Goal: Information Seeking & Learning: Learn about a topic

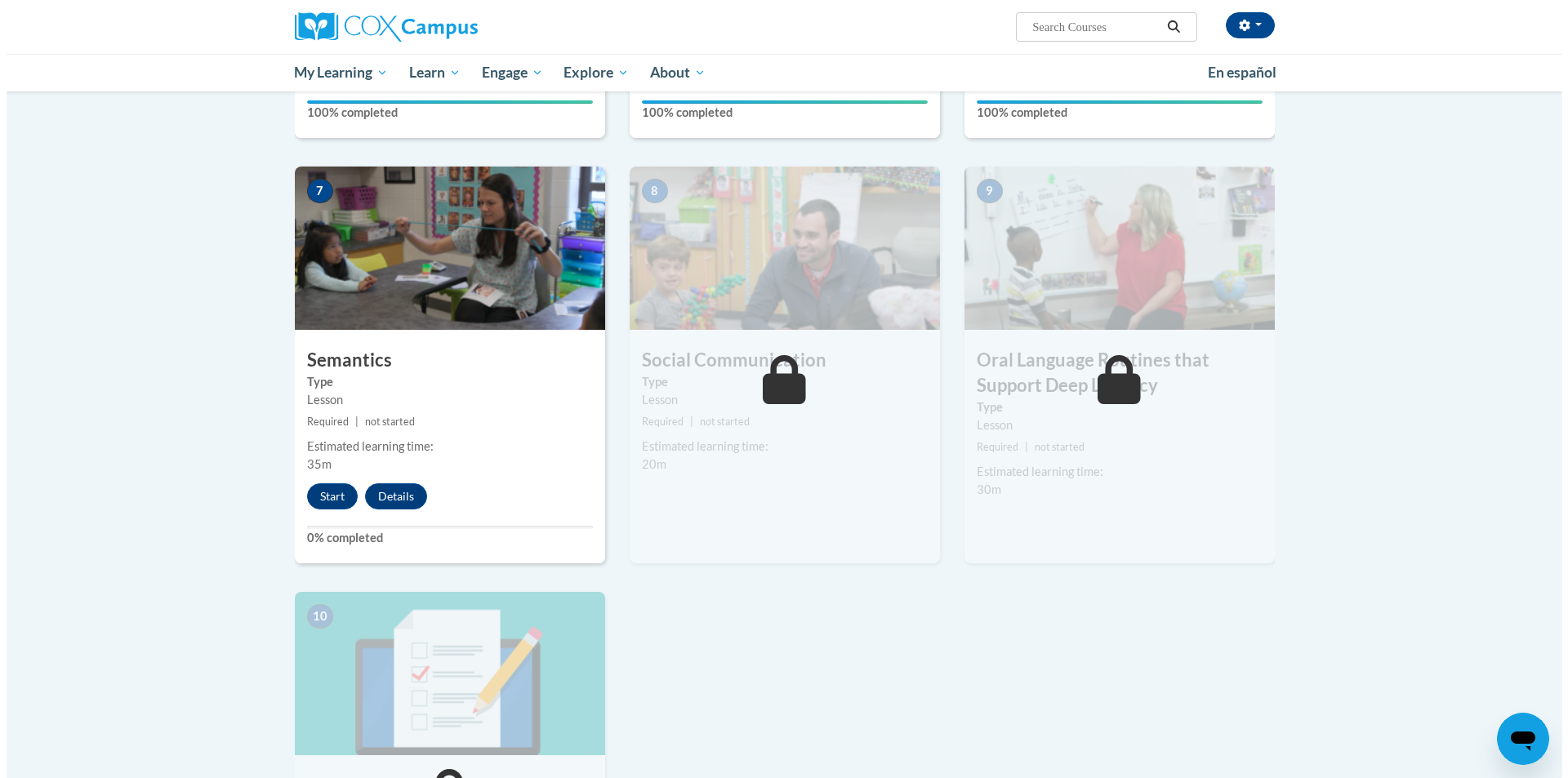
scroll to position [1194, 0]
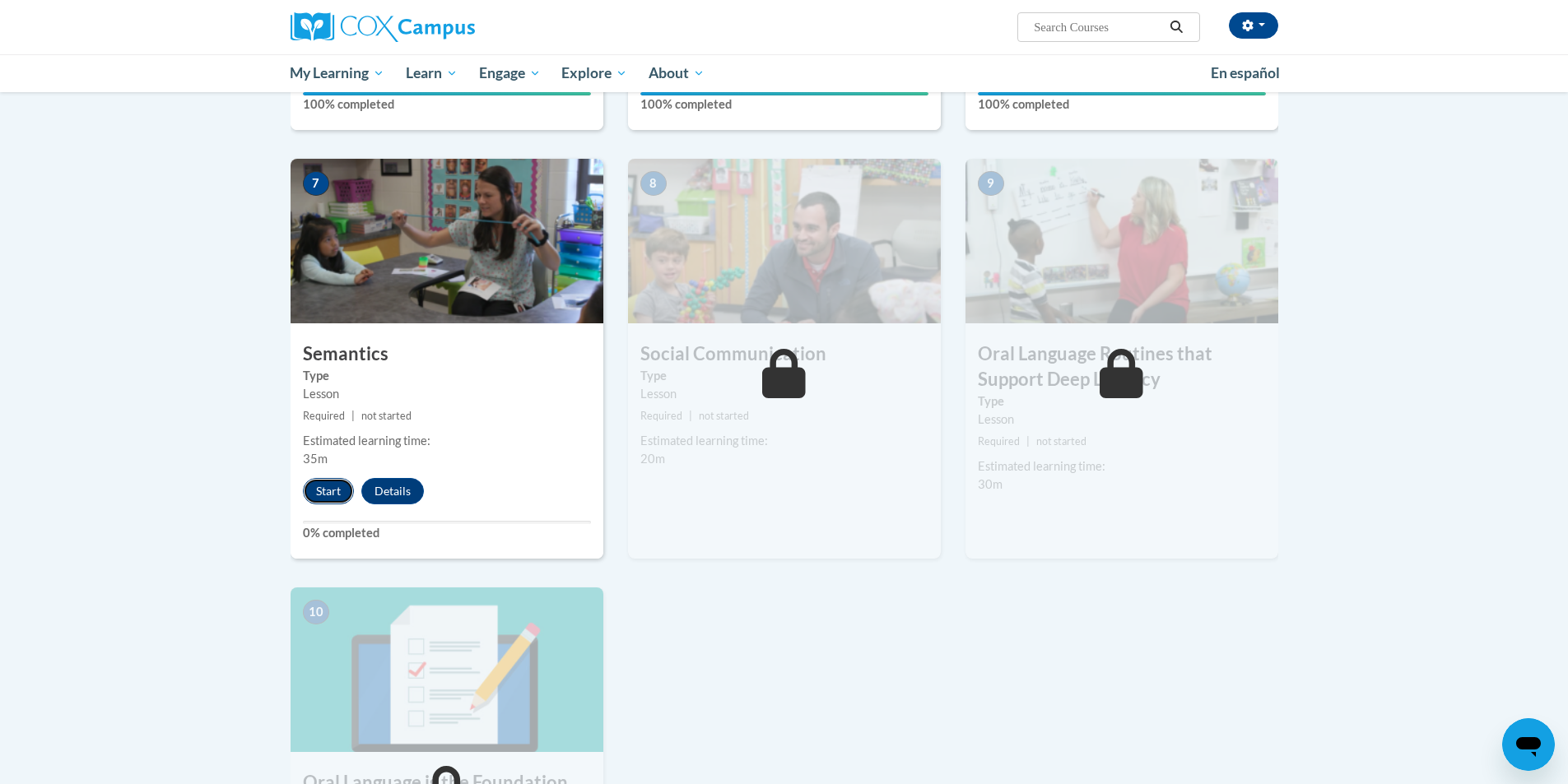
click at [310, 490] on button "Start" at bounding box center [329, 491] width 51 height 27
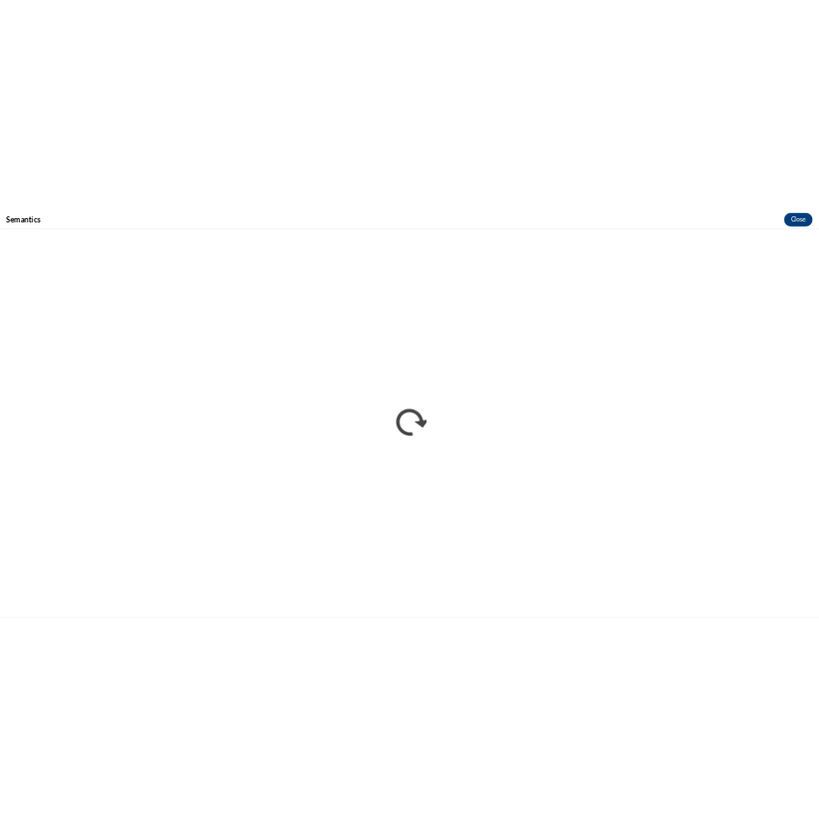
scroll to position [0, 0]
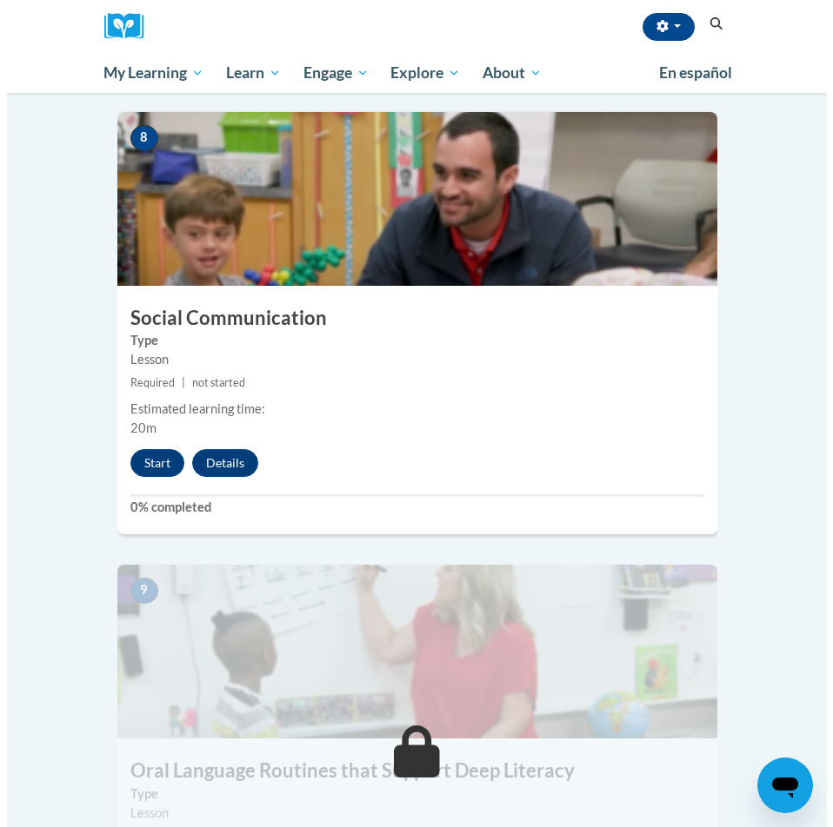
scroll to position [3650, 0]
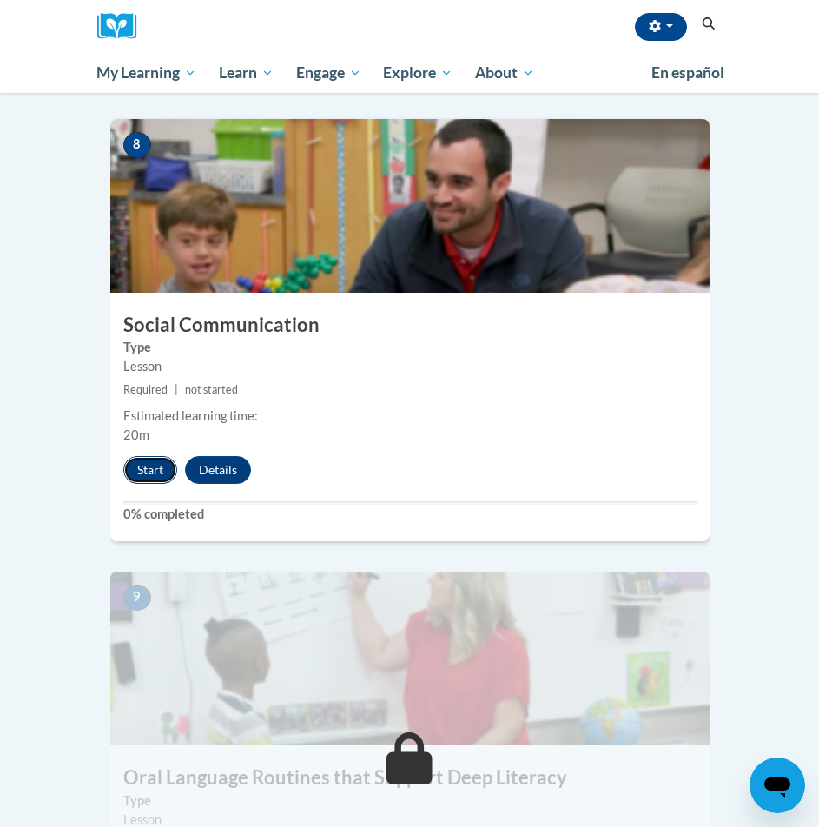
click at [161, 456] on button "Start" at bounding box center [150, 470] width 54 height 28
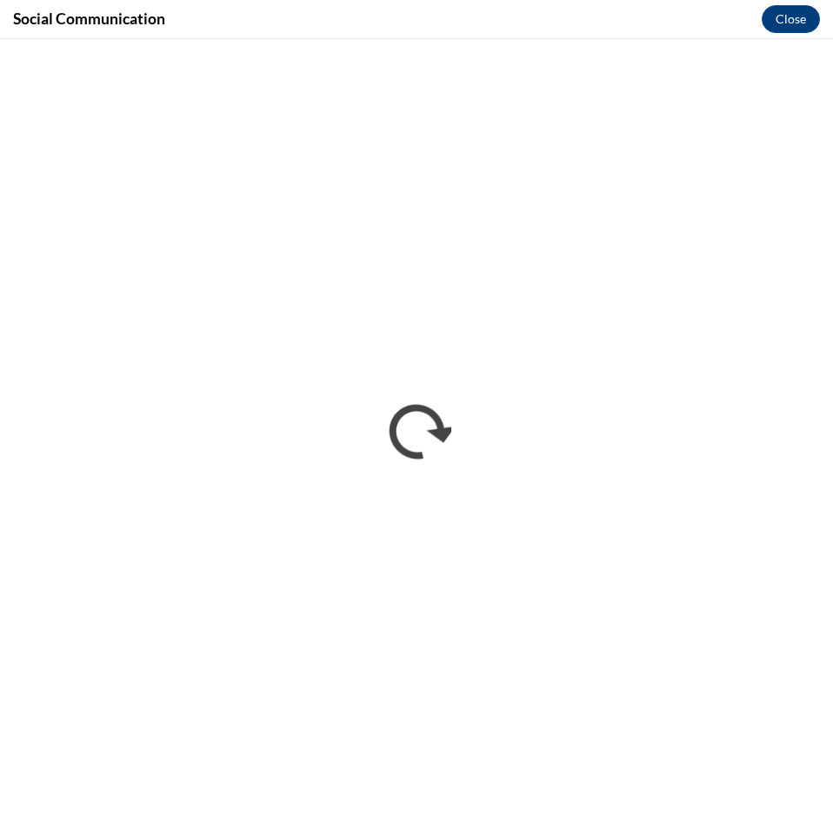
scroll to position [0, 0]
